Goal: Task Accomplishment & Management: Use online tool/utility

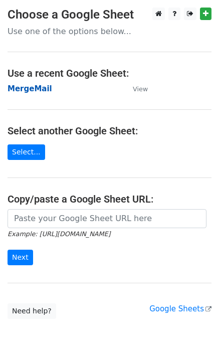
click at [35, 88] on strong "MergeMail" at bounding box center [30, 88] width 45 height 9
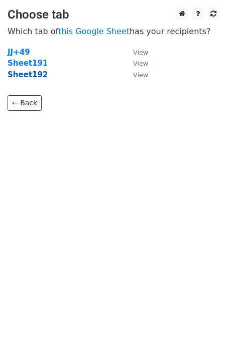
click at [37, 75] on strong "Sheet192" at bounding box center [28, 74] width 40 height 9
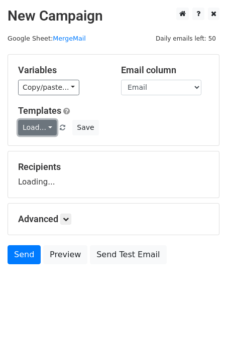
click at [40, 135] on link "Load..." at bounding box center [37, 128] width 39 height 16
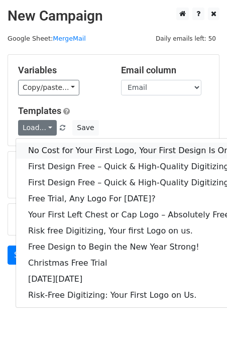
click at [63, 152] on link "No Cost for Your First Logo, Your First Design Is On Us!" at bounding box center [136, 151] width 241 height 16
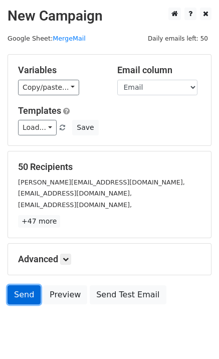
click at [20, 294] on link "Send" at bounding box center [24, 295] width 33 height 19
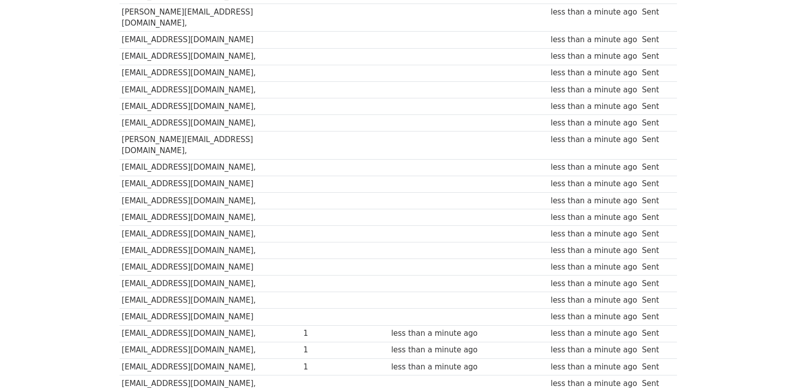
scroll to position [699, 0]
